Goal: Task Accomplishment & Management: Use online tool/utility

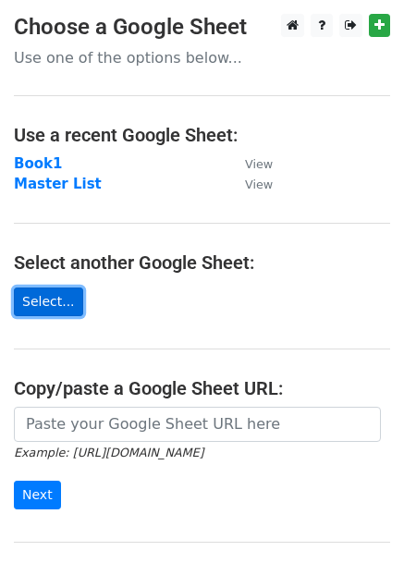
click at [48, 306] on link "Select..." at bounding box center [48, 302] width 69 height 29
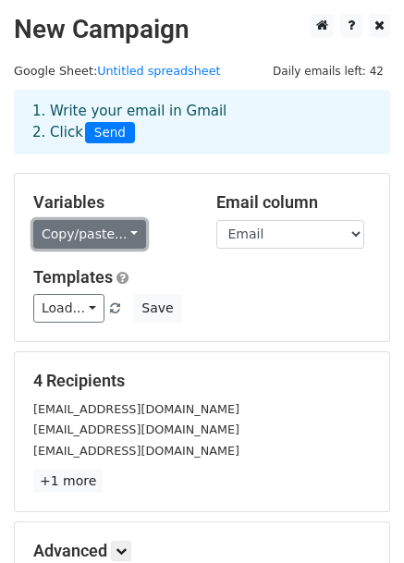
click at [109, 238] on link "Copy/paste..." at bounding box center [89, 234] width 113 height 29
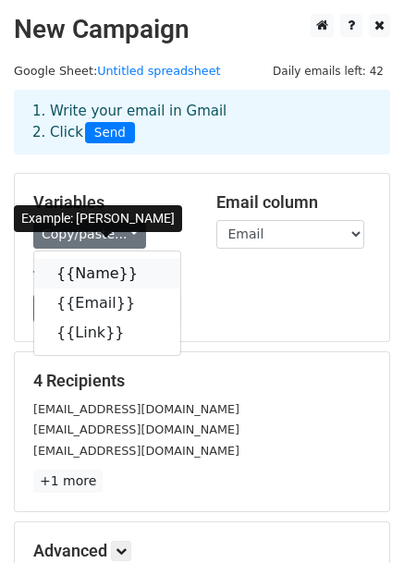
click at [99, 271] on link "{{Name}}" at bounding box center [107, 274] width 146 height 30
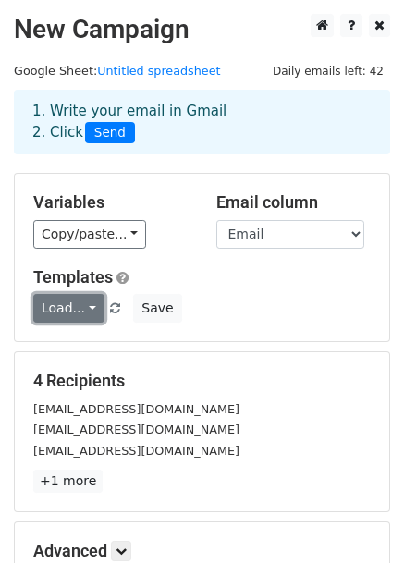
click at [83, 312] on link "Load..." at bounding box center [68, 308] width 71 height 29
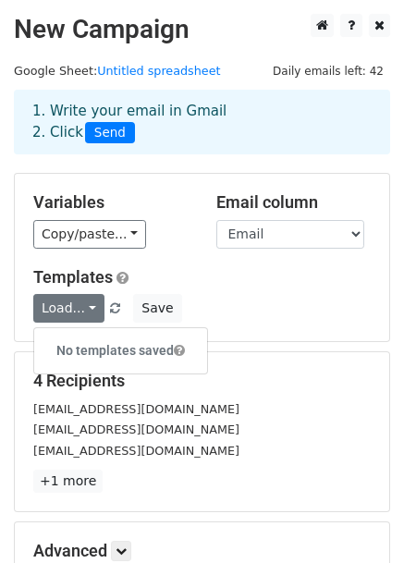
click at [217, 303] on div "Load... No templates saved Save" at bounding box center [201, 308] width 365 height 29
